Goal: Transaction & Acquisition: Subscribe to service/newsletter

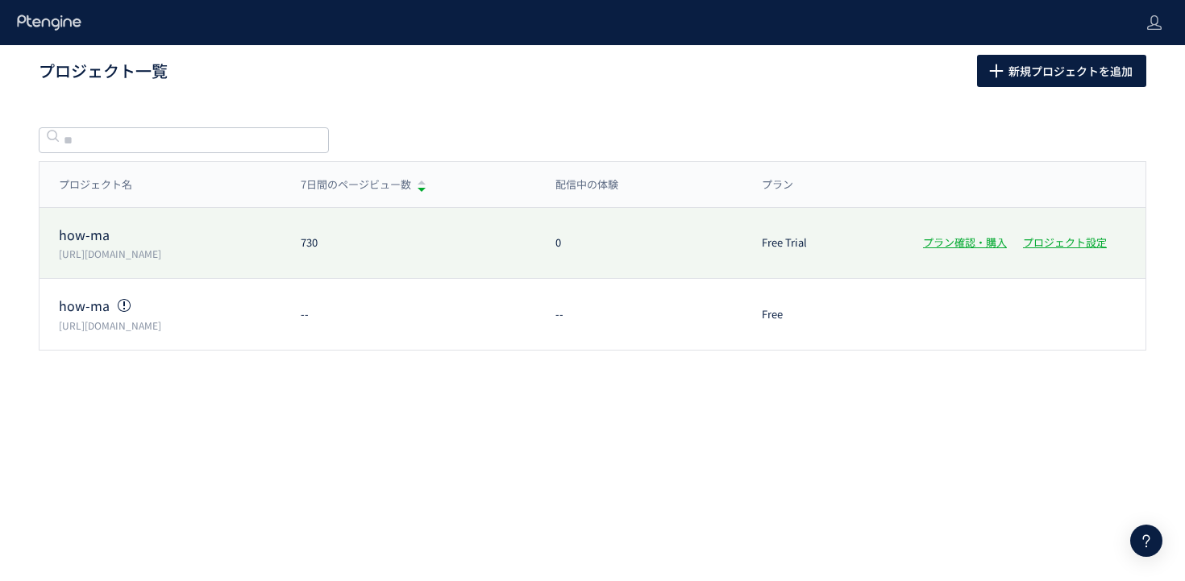
click at [127, 247] on p "[URL][DOMAIN_NAME]" at bounding box center [170, 254] width 222 height 14
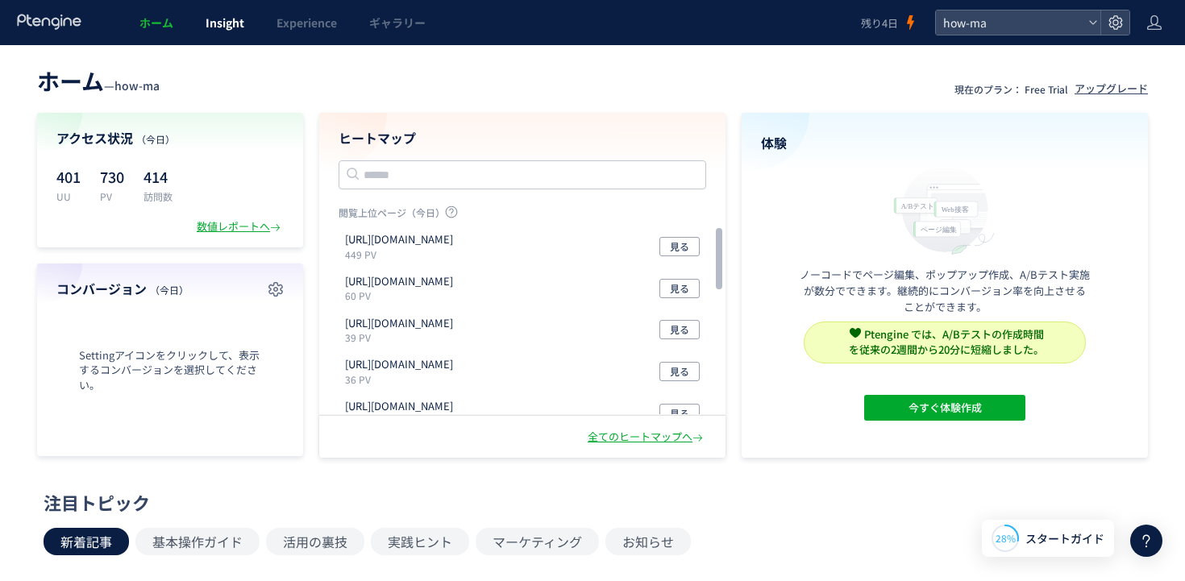
click at [219, 22] on span "Insight" at bounding box center [224, 23] width 39 height 16
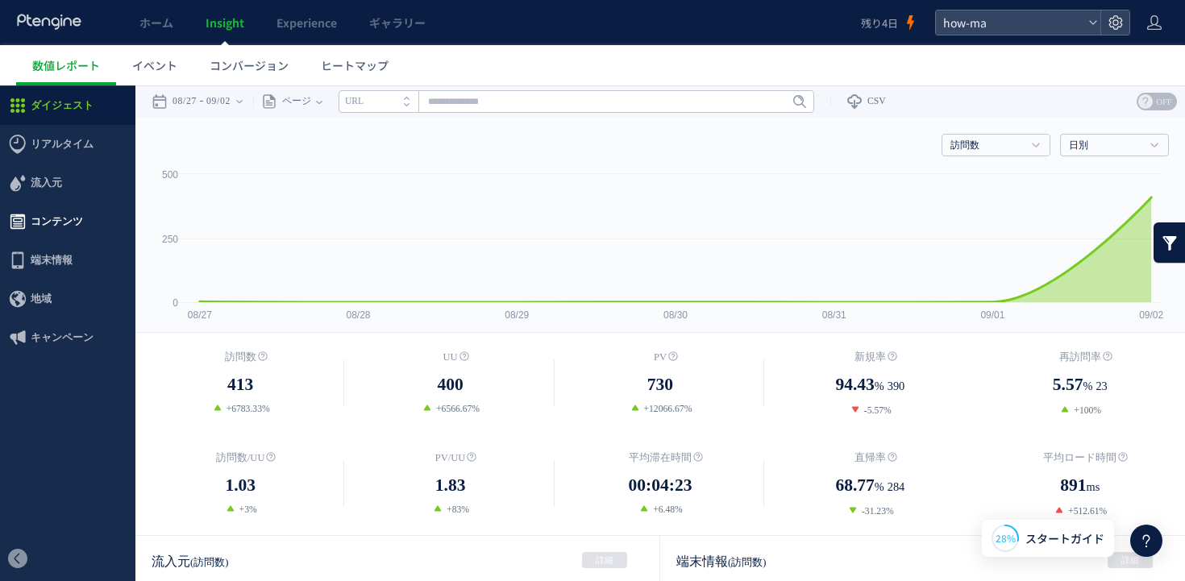
click at [54, 235] on span "コンテンツ" at bounding box center [57, 221] width 52 height 39
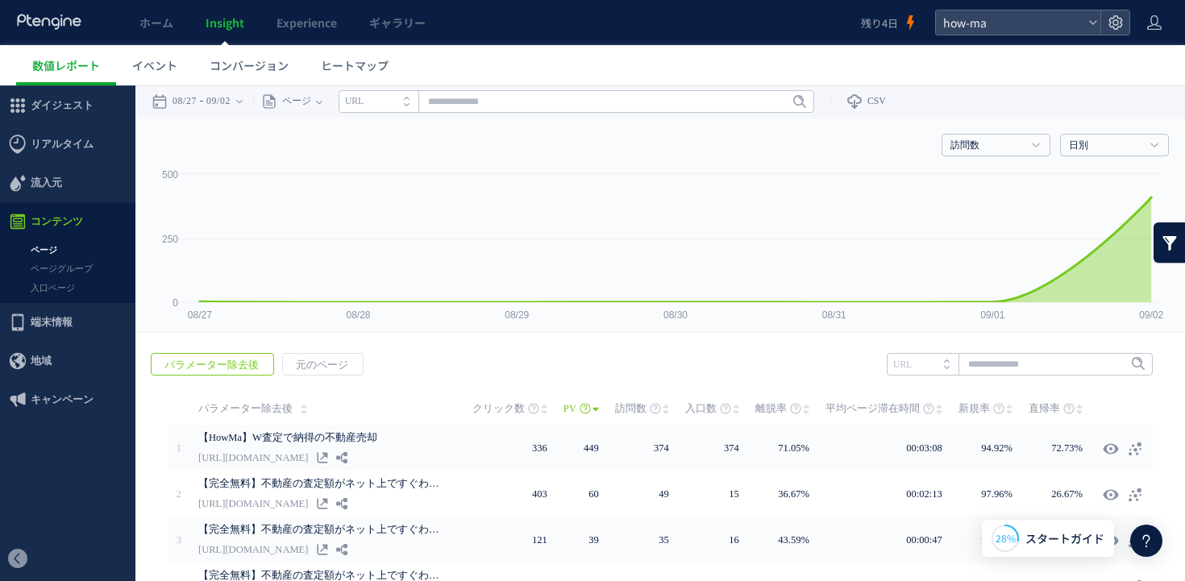
click at [59, 288] on link "入口ページ" at bounding box center [67, 288] width 135 height 19
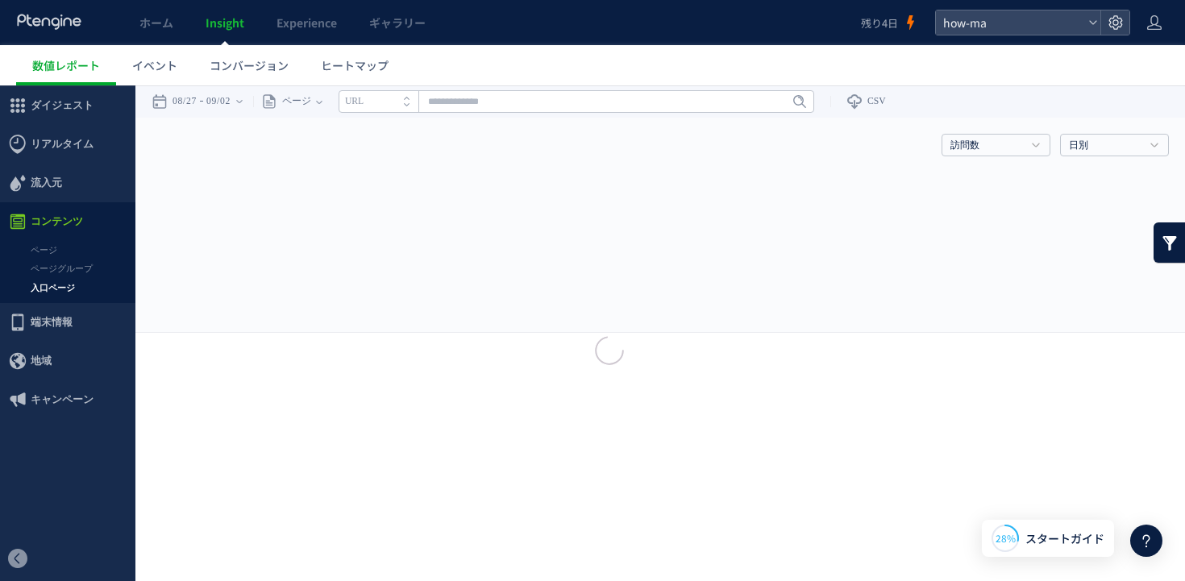
drag, startPoint x: 57, startPoint y: 296, endPoint x: 179, endPoint y: 380, distance: 147.8
click at [57, 296] on link "入口ページ" at bounding box center [67, 288] width 135 height 19
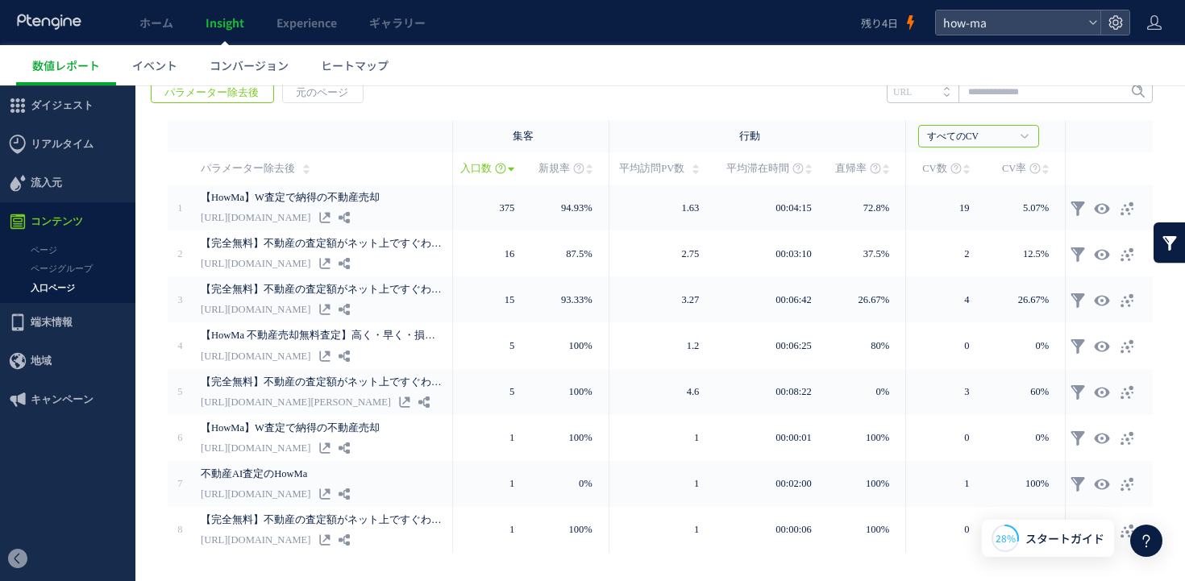
scroll to position [284, 0]
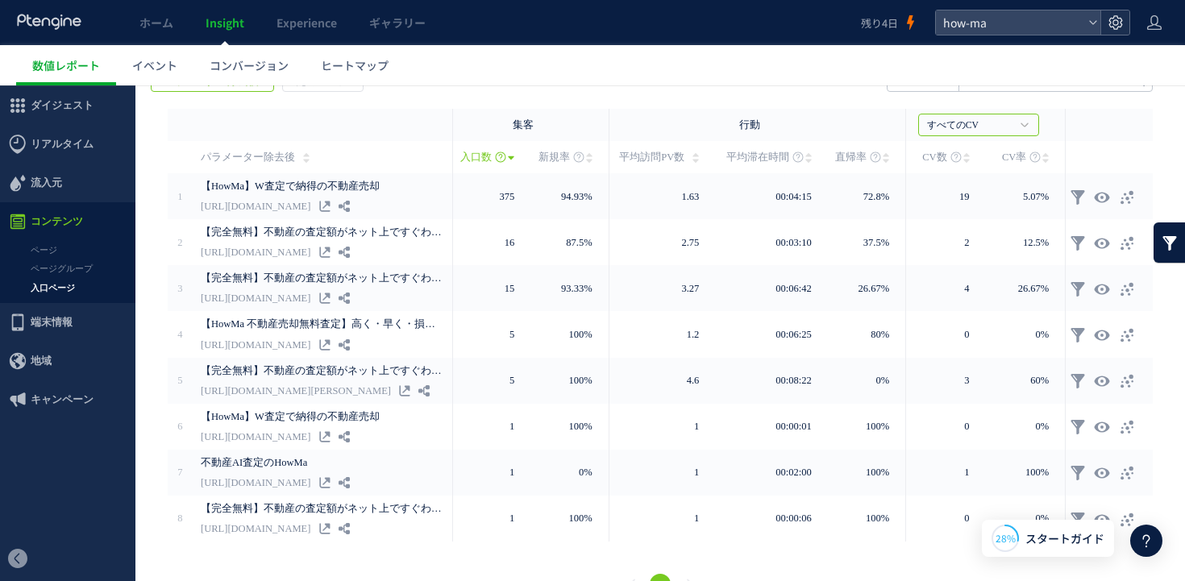
click at [1114, 27] on icon at bounding box center [1115, 23] width 16 height 16
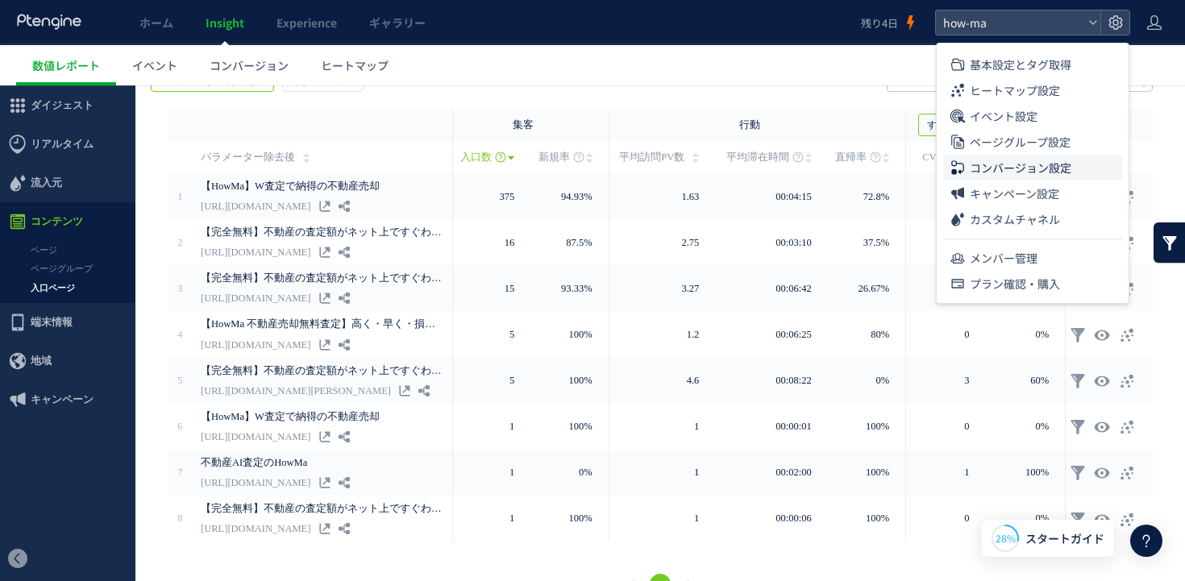
click at [1036, 172] on span "コンバージョン設定" at bounding box center [1020, 168] width 102 height 26
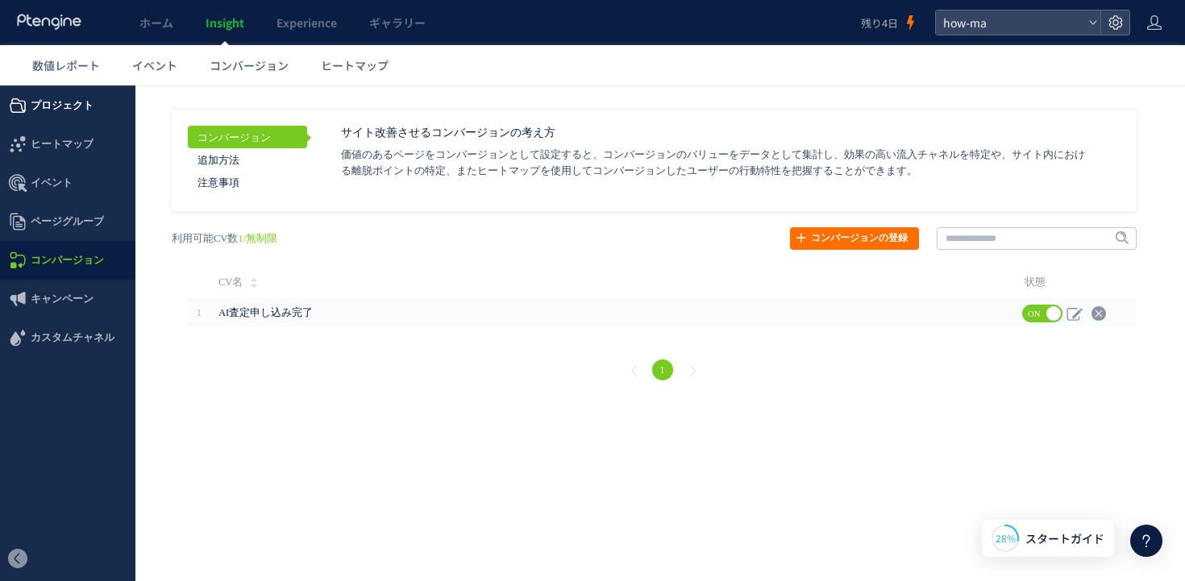
click at [39, 107] on span "プロジェクト" at bounding box center [62, 105] width 63 height 39
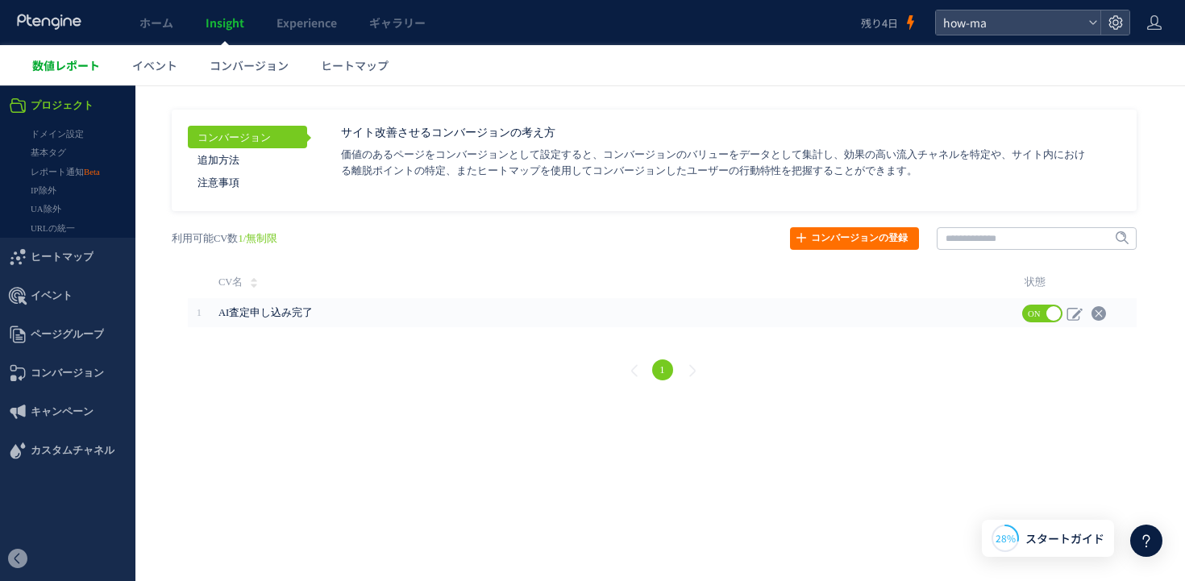
click at [68, 69] on div at bounding box center [592, 290] width 1185 height 581
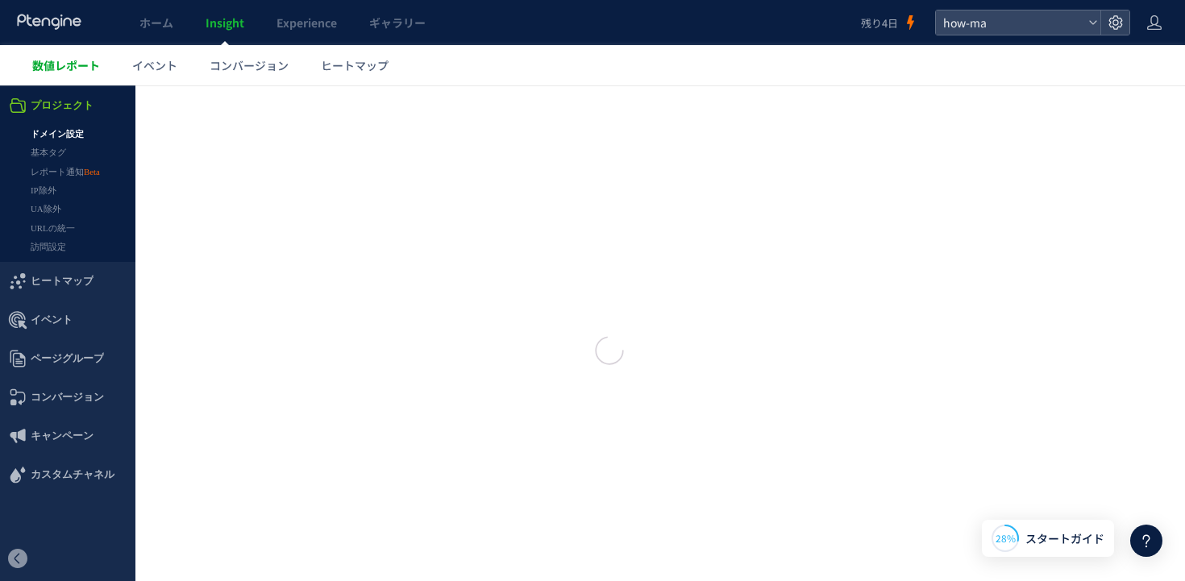
type input "******"
type input "**********"
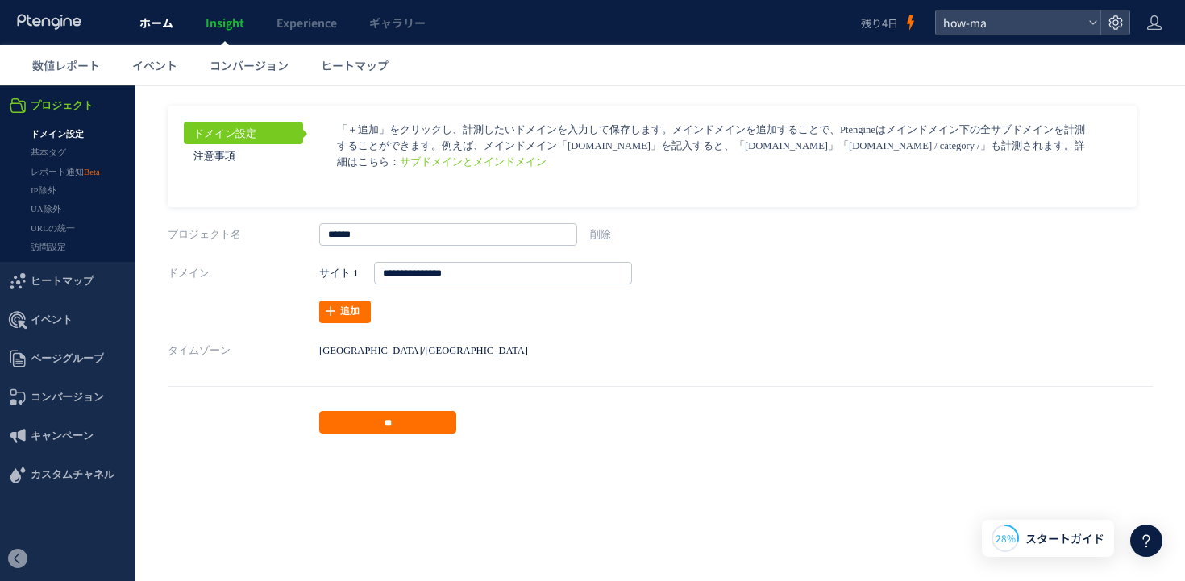
click at [164, 22] on span "ホーム" at bounding box center [156, 23] width 34 height 16
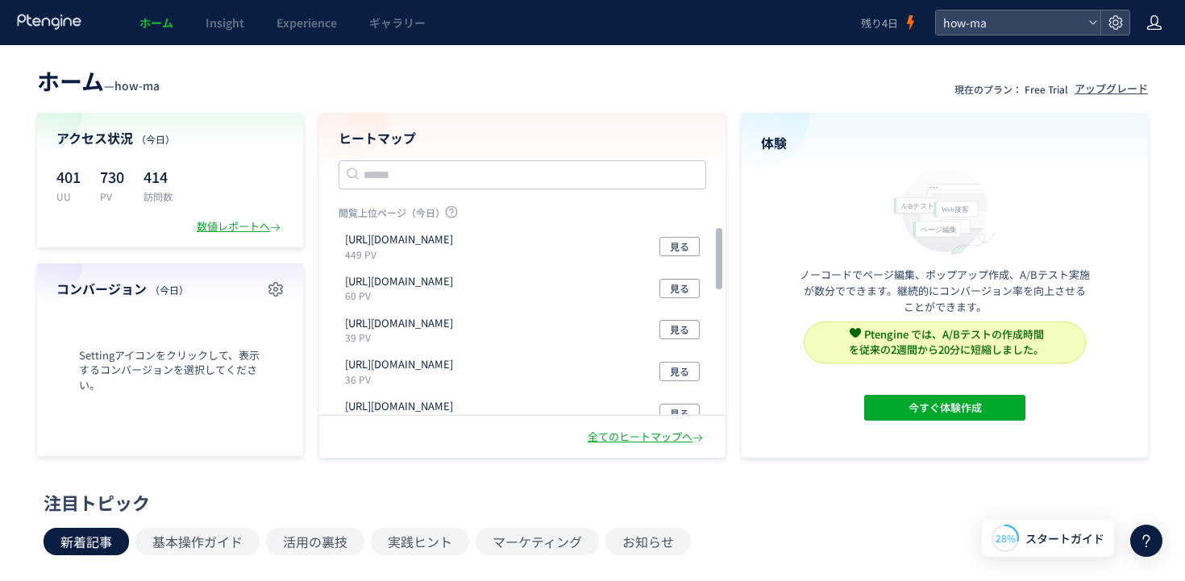
click at [1151, 22] on use at bounding box center [1154, 22] width 15 height 15
click at [1102, 23] on div at bounding box center [1114, 22] width 29 height 24
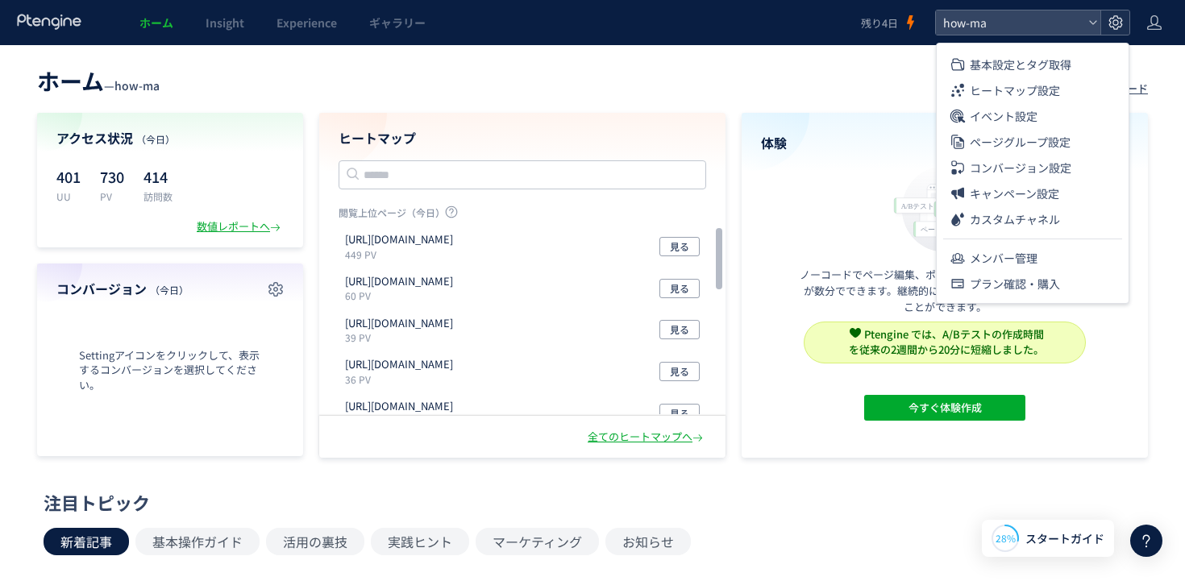
click at [1118, 23] on icon at bounding box center [1115, 23] width 16 height 16
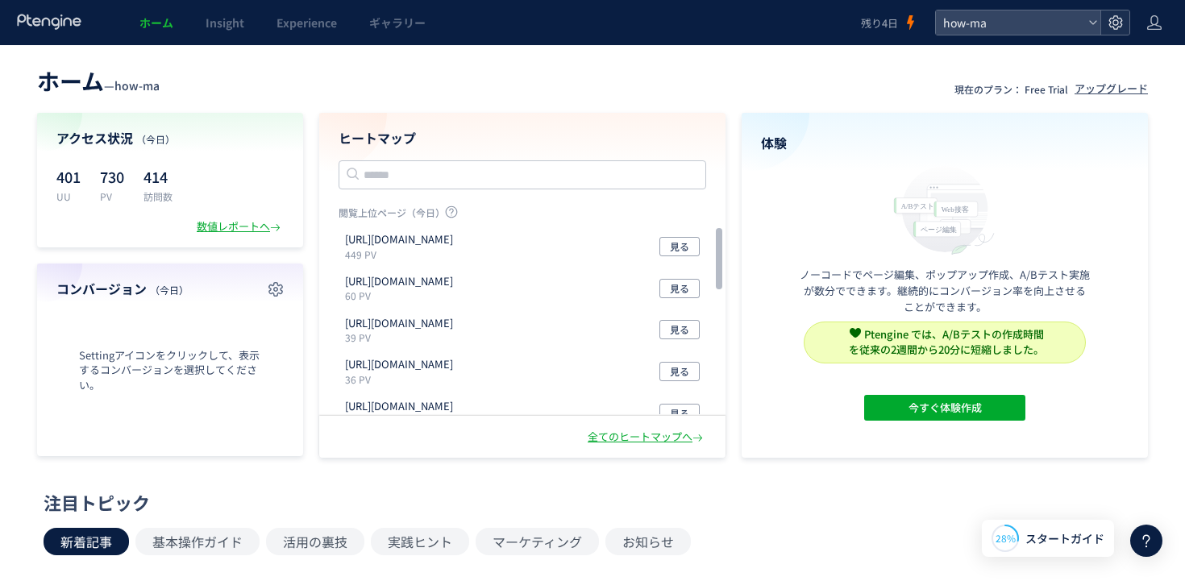
click at [1118, 23] on icon at bounding box center [1115, 23] width 16 height 16
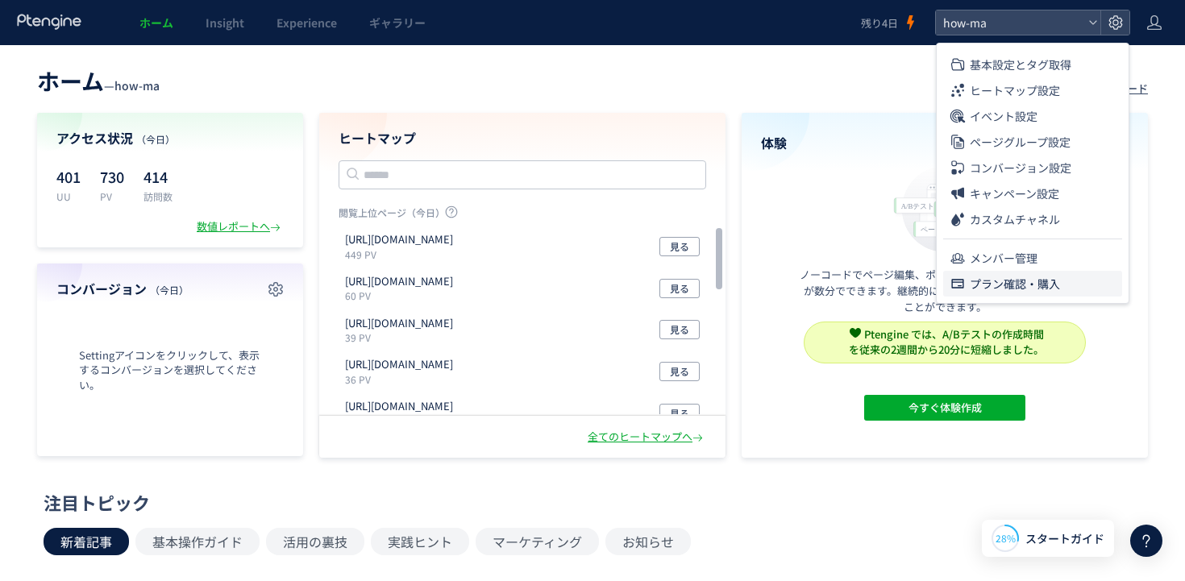
click at [1033, 284] on span "プラン確認・購入" at bounding box center [1014, 284] width 90 height 26
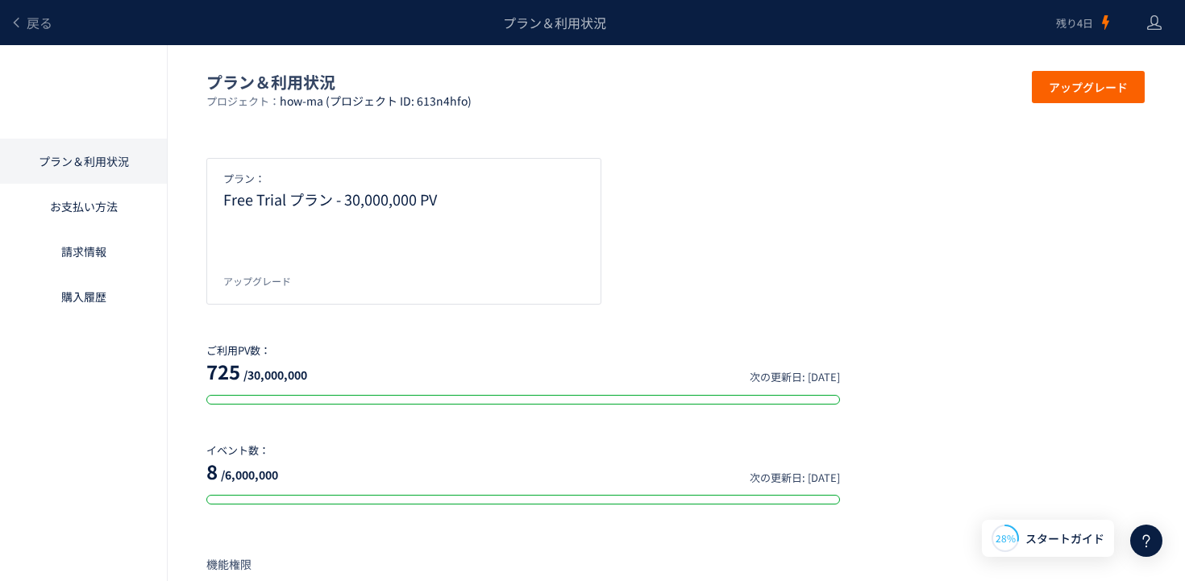
click at [260, 280] on div "アップグレード" at bounding box center [257, 281] width 68 height 14
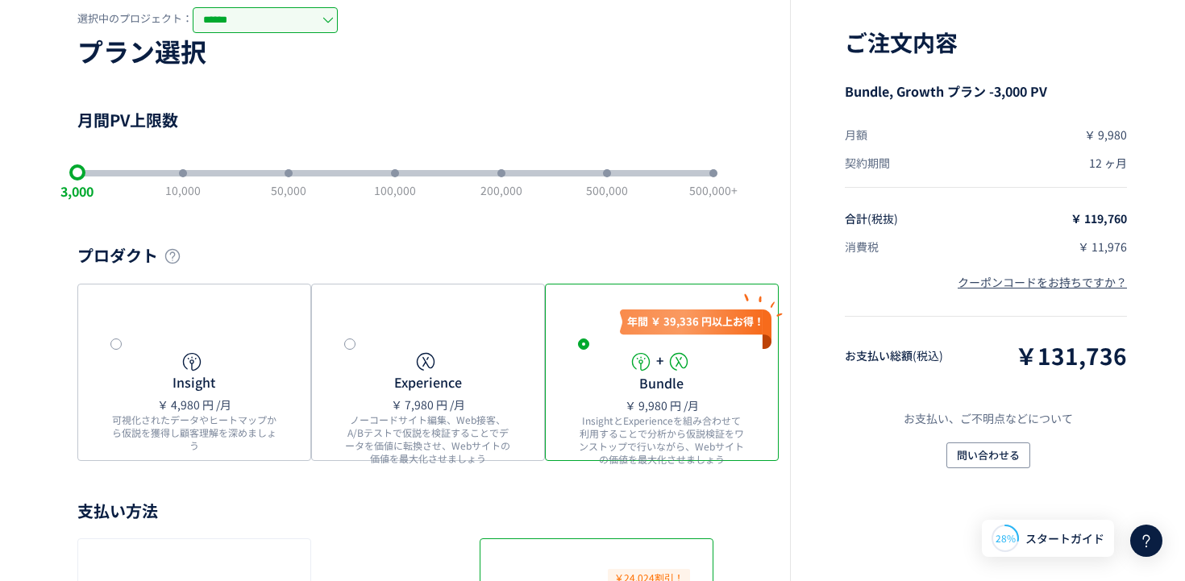
scroll to position [67, 0]
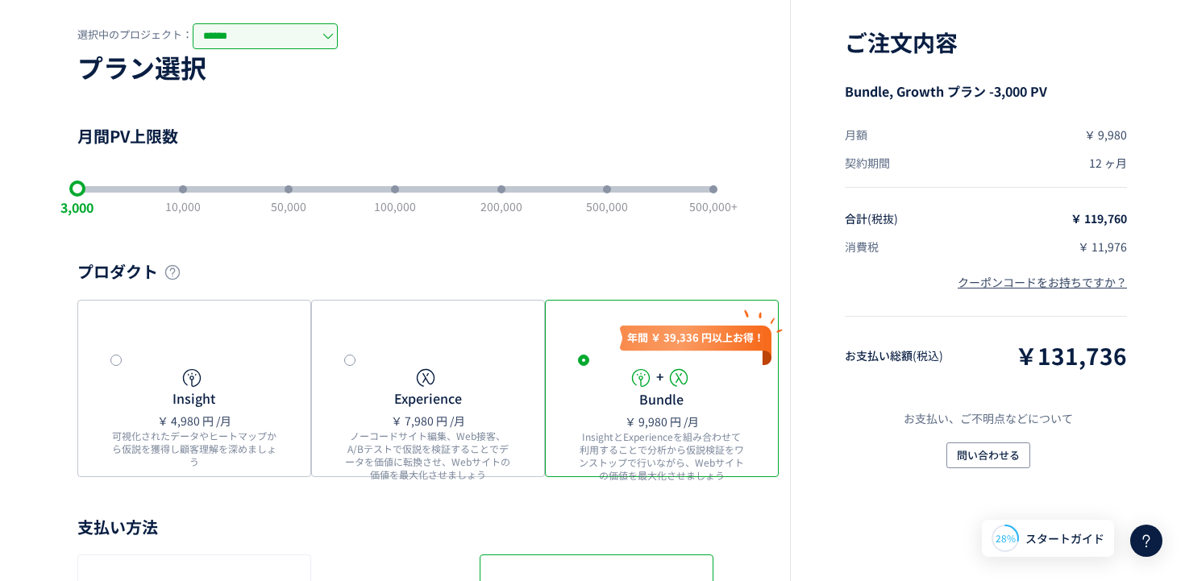
click at [293, 197] on div "3,000 10,000 50,000 100,000 200,000 500,000 500,000+" at bounding box center [395, 189] width 636 height 32
click at [290, 191] on div "slider between 1 and 7" at bounding box center [288, 189] width 8 height 8
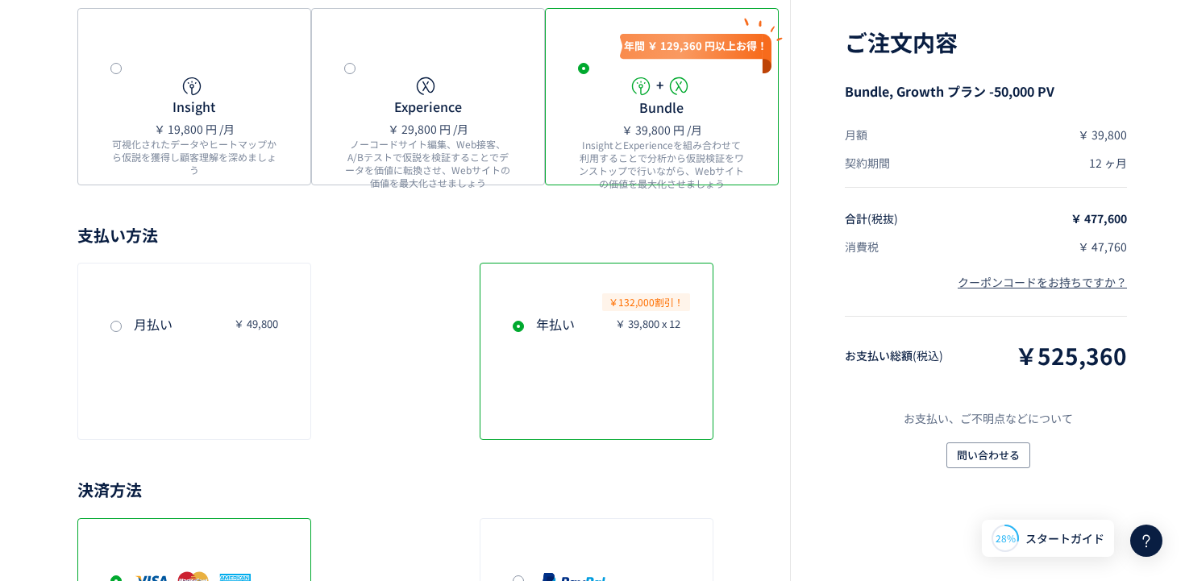
scroll to position [363, 0]
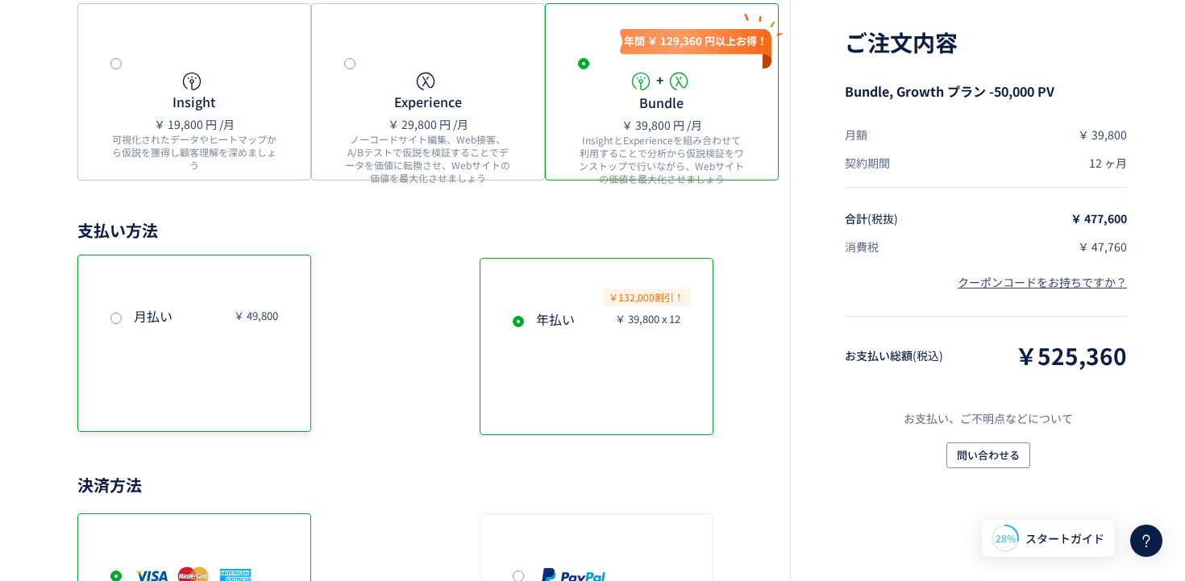
click at [121, 321] on span at bounding box center [115, 319] width 11 height 12
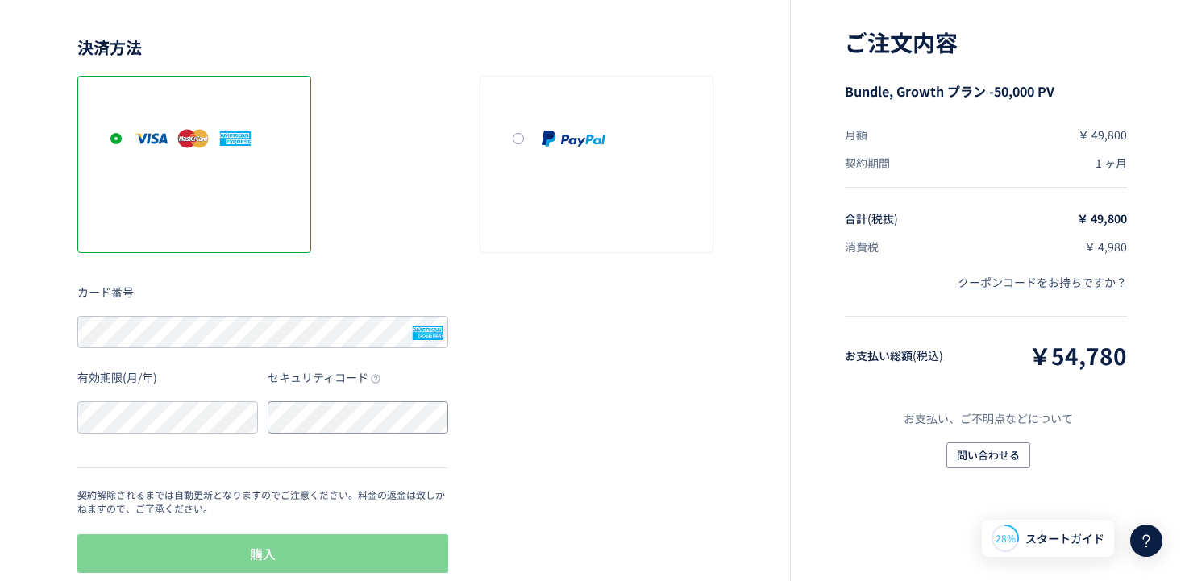
scroll to position [828, 0]
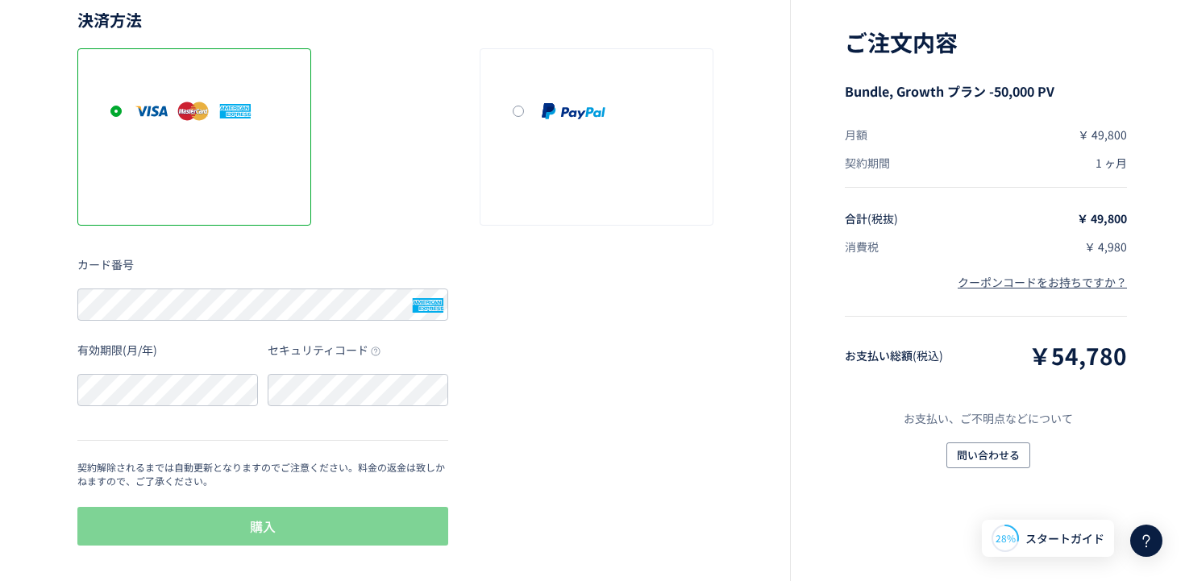
click at [511, 487] on div "決済方法 カード番号 有効期限(月/年) セキュリティコード 契約解除されるまでは自動更新となりますのでご注意ください。料金の返金は致しかねますので、ご了承く…" at bounding box center [395, 278] width 636 height 539
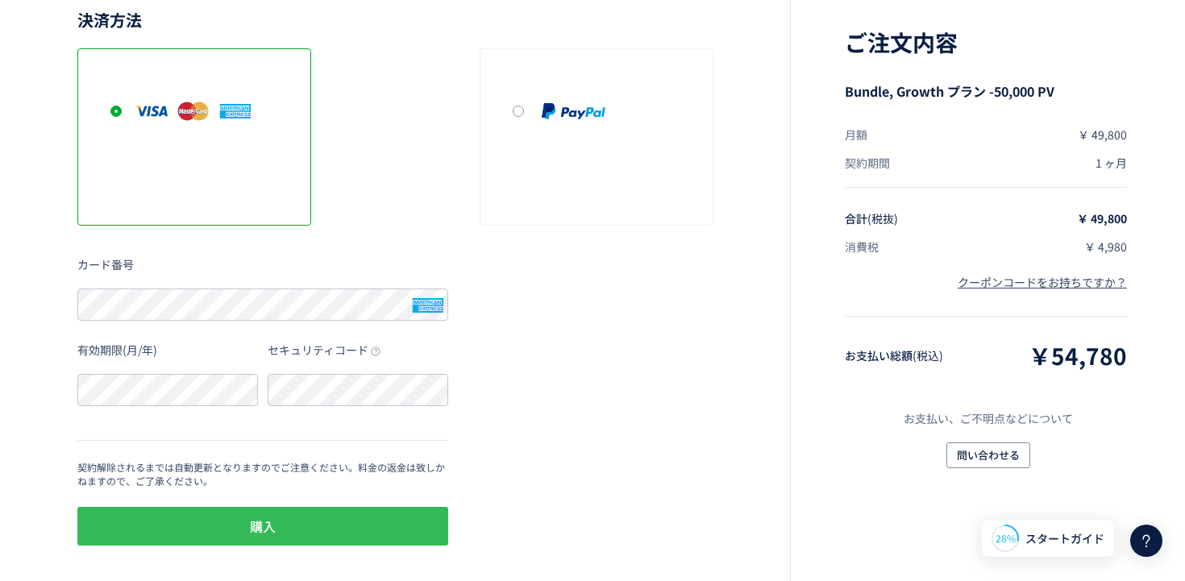
click at [320, 521] on button "購入" at bounding box center [262, 526] width 371 height 39
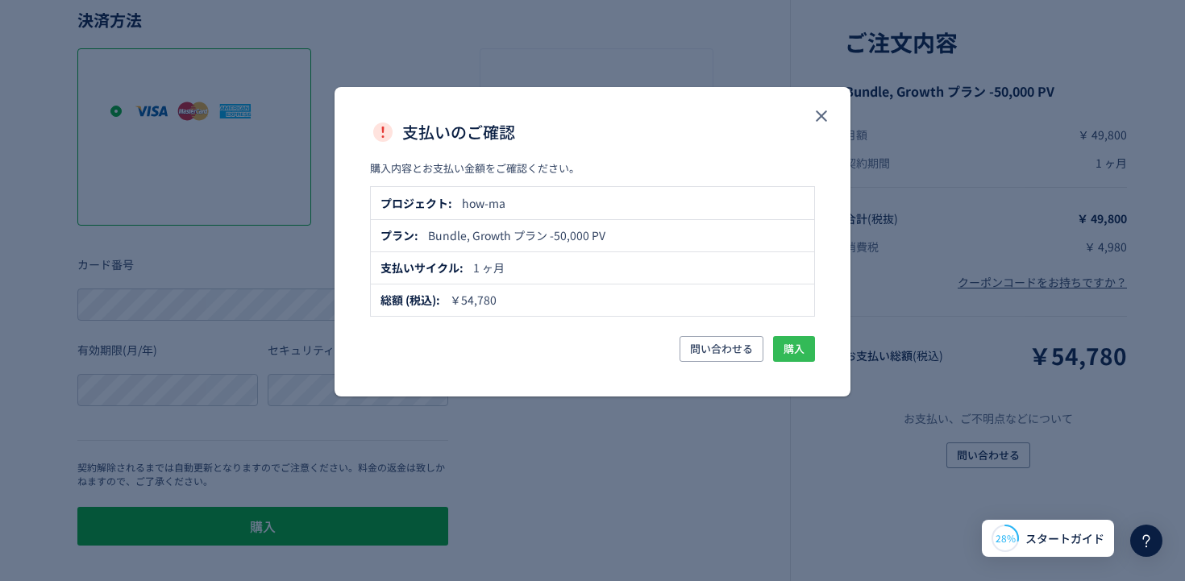
click at [796, 347] on span "購入" at bounding box center [793, 349] width 21 height 26
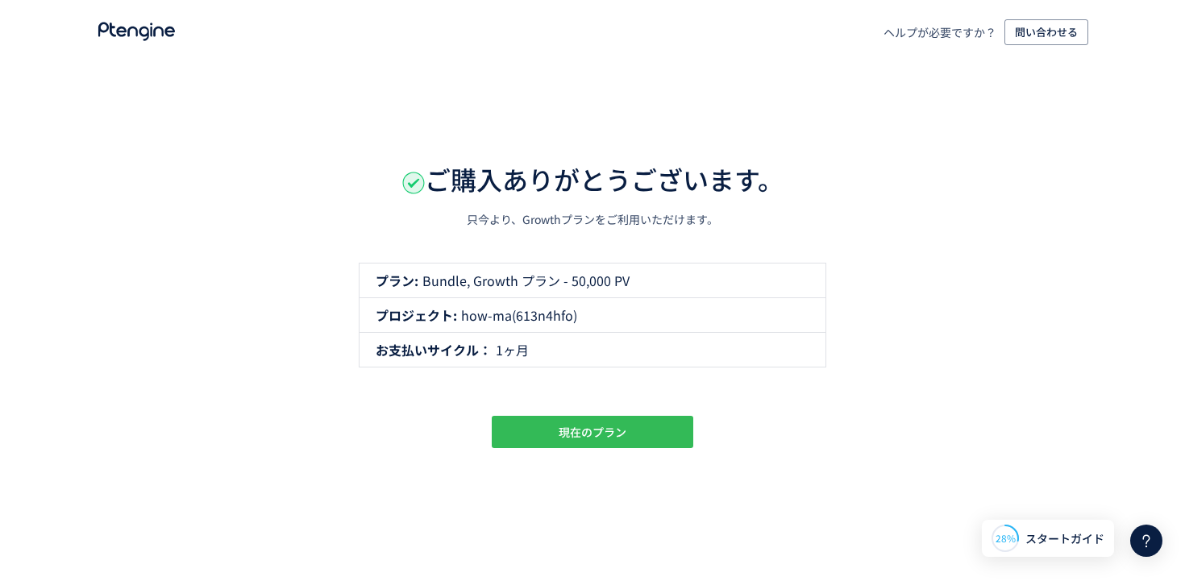
click at [567, 432] on span "現在のプラン" at bounding box center [592, 432] width 68 height 32
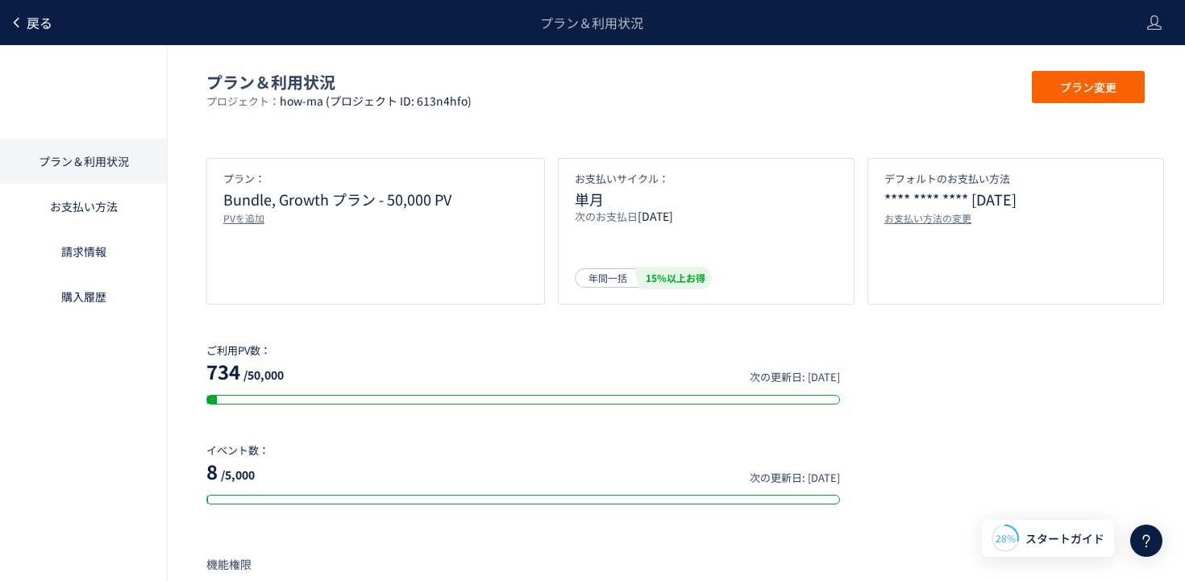
click at [35, 27] on span "戻る" at bounding box center [40, 22] width 26 height 19
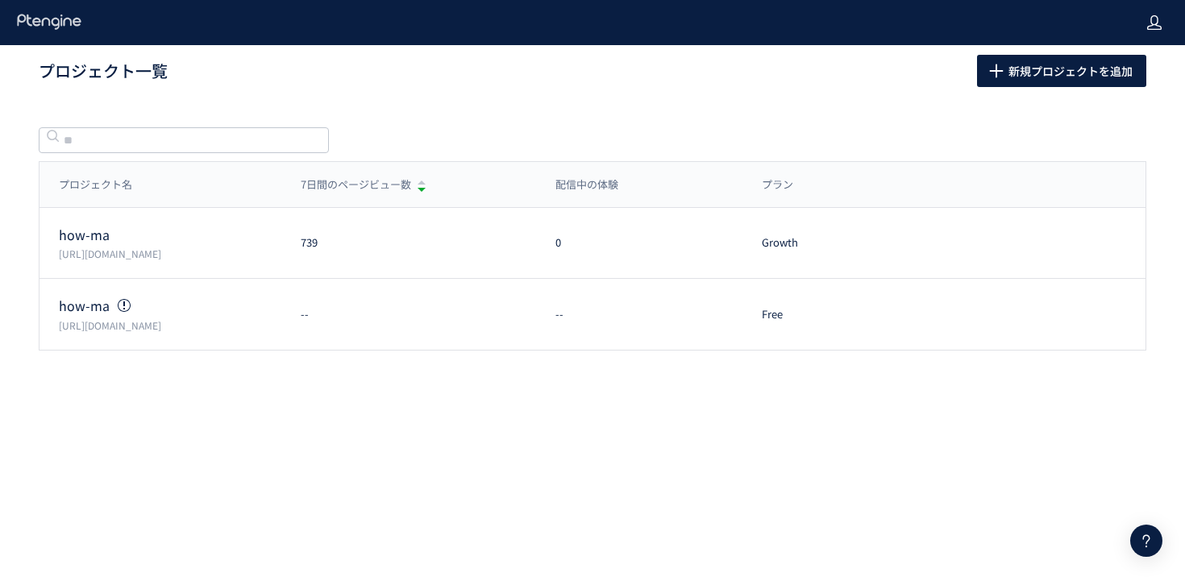
click at [1153, 22] on icon at bounding box center [1154, 23] width 16 height 16
click at [1127, 88] on span "ログアウト" at bounding box center [1101, 89] width 56 height 16
